Goal: Task Accomplishment & Management: Use online tool/utility

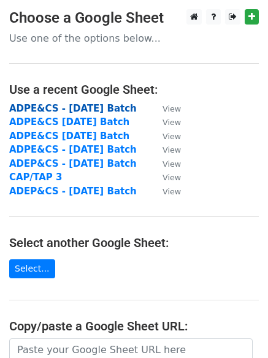
click at [89, 109] on strong "ADPE&CS - [DATE] Batch" at bounding box center [72, 108] width 127 height 11
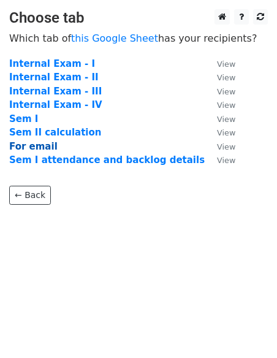
click at [45, 147] on strong "For email" at bounding box center [33, 146] width 48 height 11
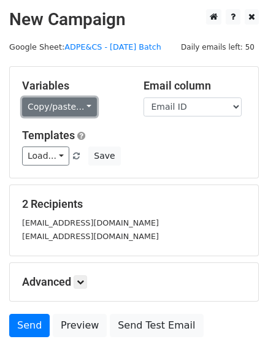
click at [84, 105] on link "Copy/paste..." at bounding box center [59, 106] width 75 height 19
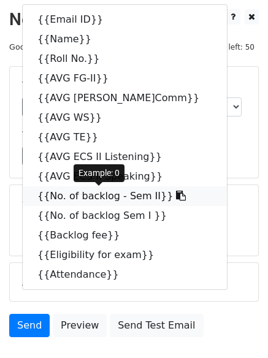
click at [61, 200] on link "{{No. of backlog - Sem II}}" at bounding box center [125, 196] width 204 height 20
